Goal: Task Accomplishment & Management: Manage account settings

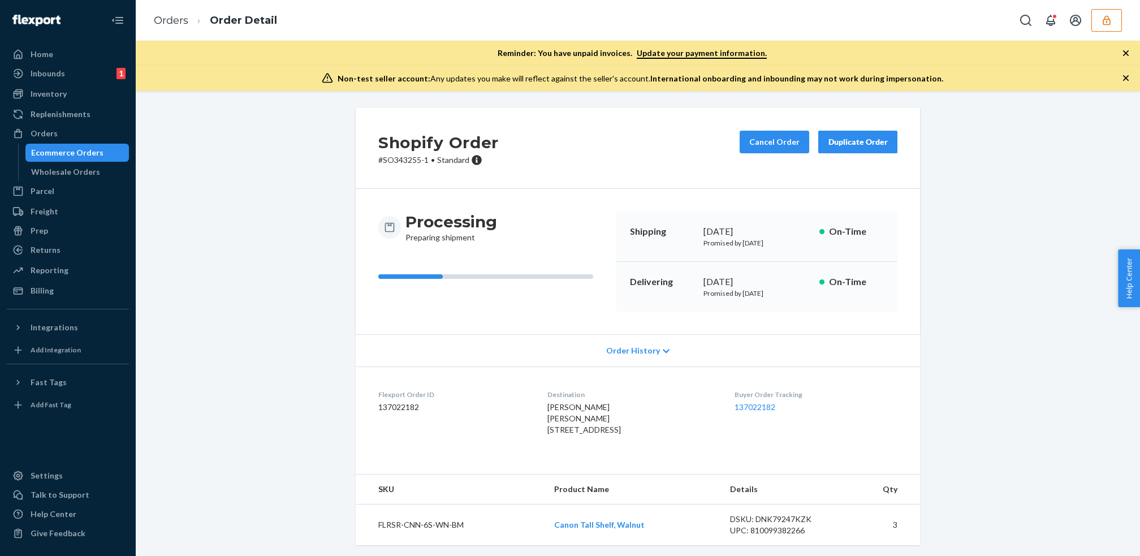
scroll to position [581, 0]
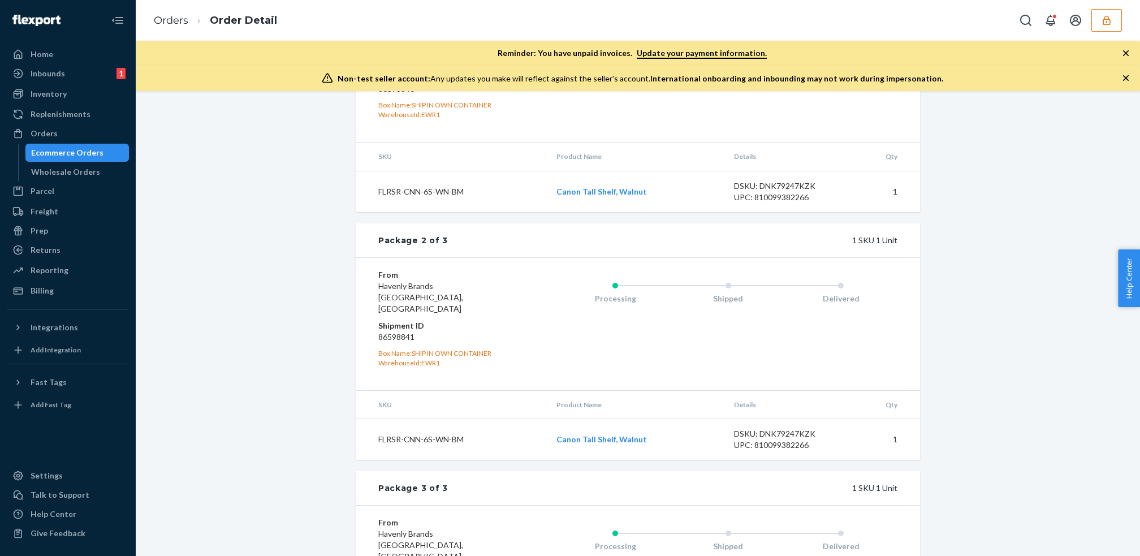
click at [1109, 19] on icon "button" at bounding box center [1106, 20] width 7 height 10
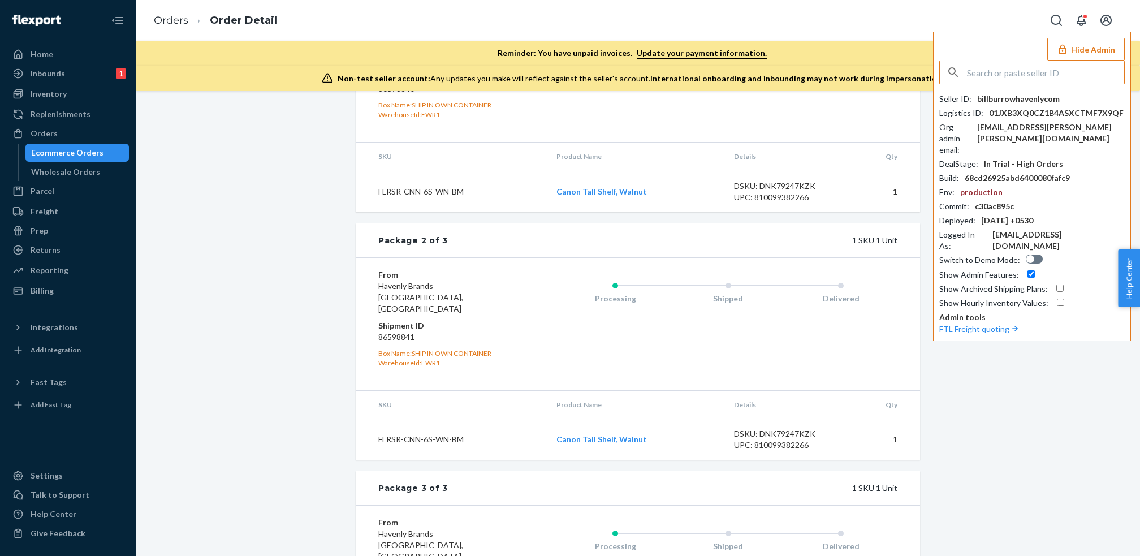
click at [1032, 67] on input "text" at bounding box center [1045, 72] width 157 height 23
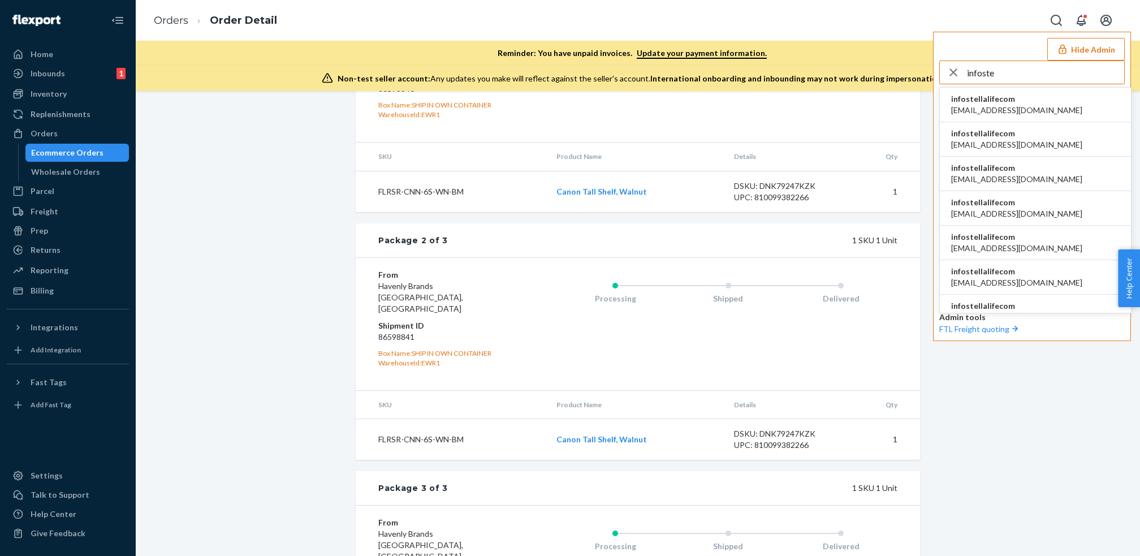
type input "infoste"
click at [1006, 102] on span "infostellalifecom" at bounding box center [1016, 98] width 131 height 11
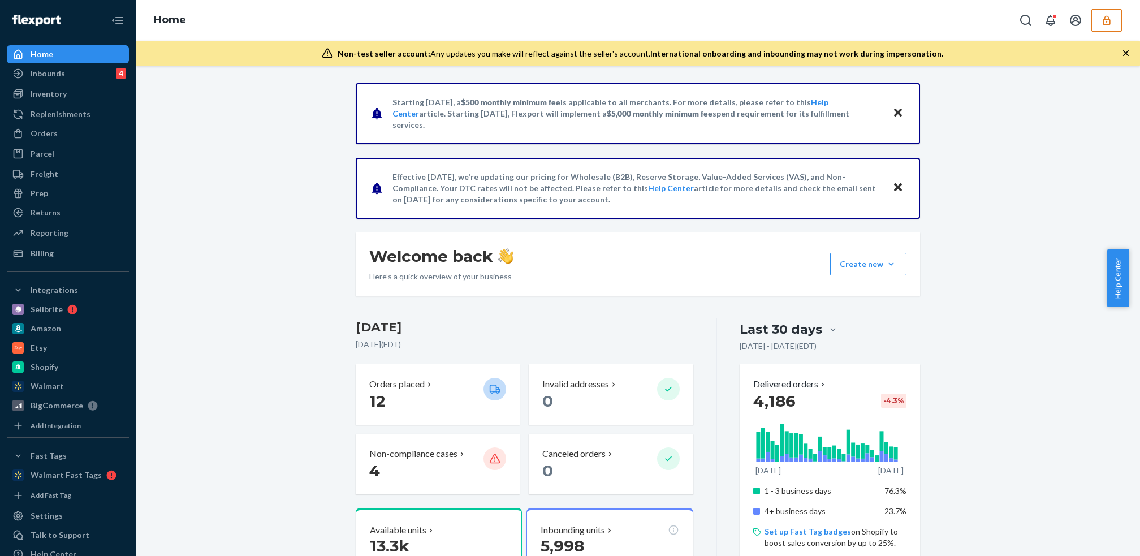
click at [1111, 19] on icon "button" at bounding box center [1106, 20] width 11 height 11
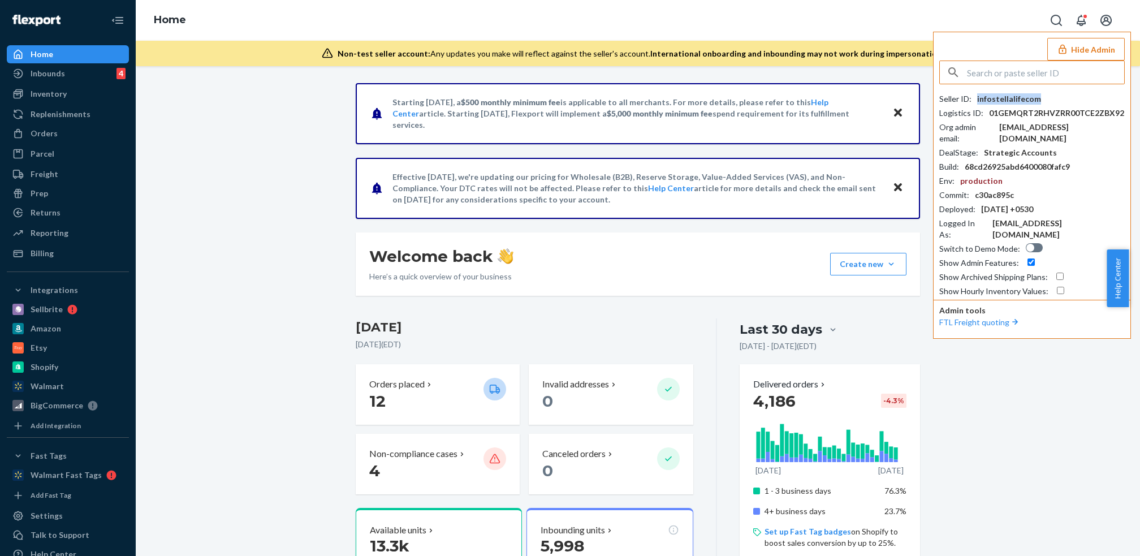
click at [1019, 98] on div "infostellalifecom" at bounding box center [1009, 98] width 64 height 11
